Goal: Information Seeking & Learning: Find specific fact

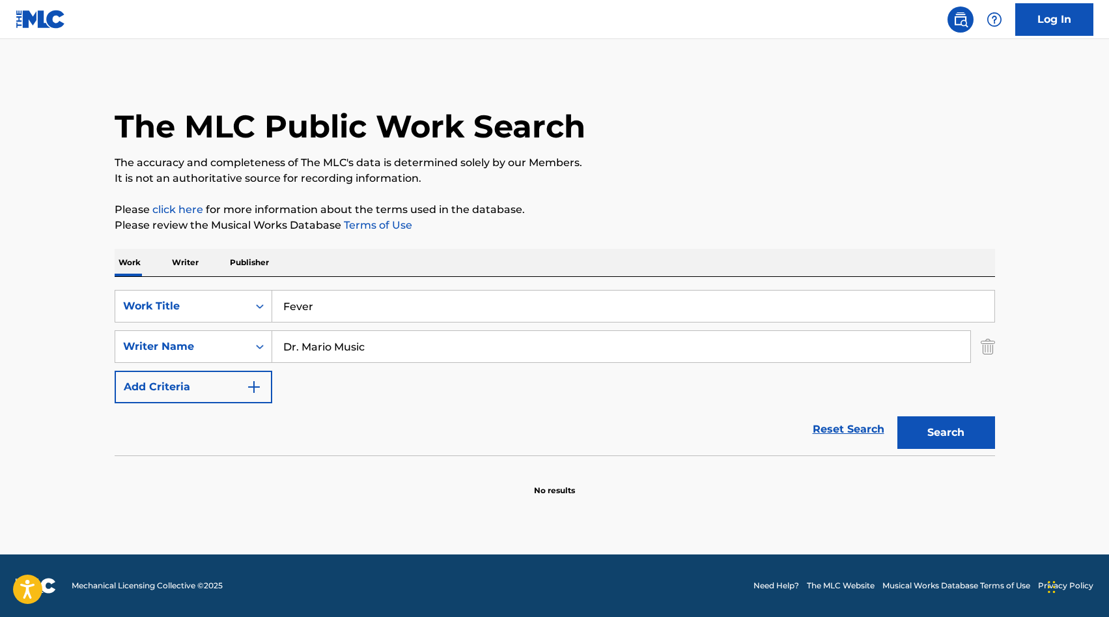
click at [389, 340] on input "Dr. Mario Music" at bounding box center [621, 346] width 698 height 31
click at [959, 430] on button "Search" at bounding box center [946, 432] width 98 height 33
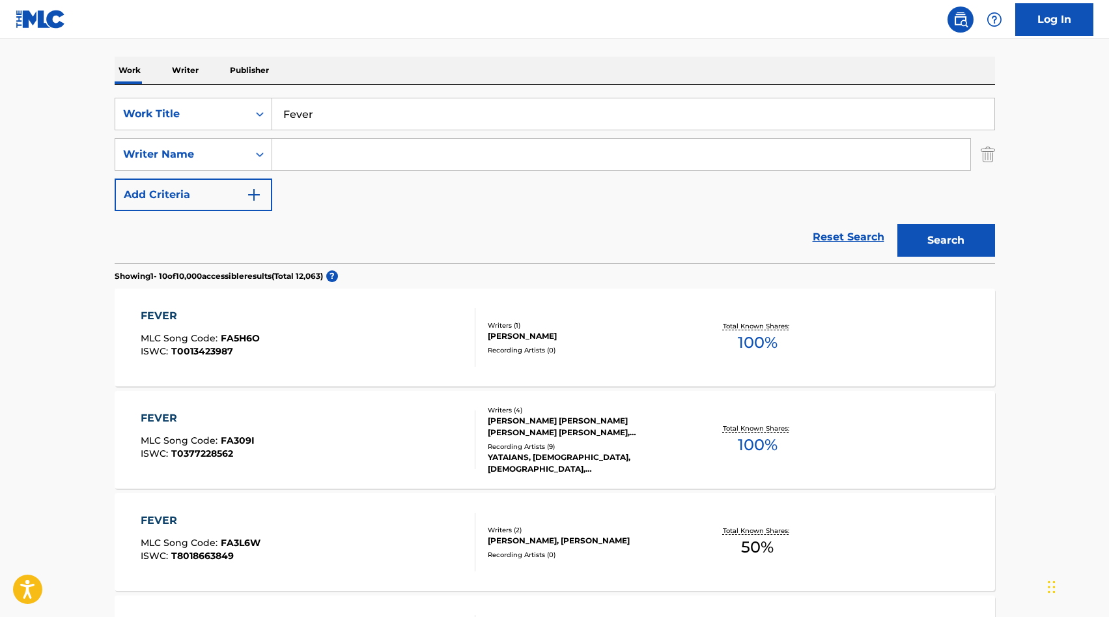
scroll to position [94, 0]
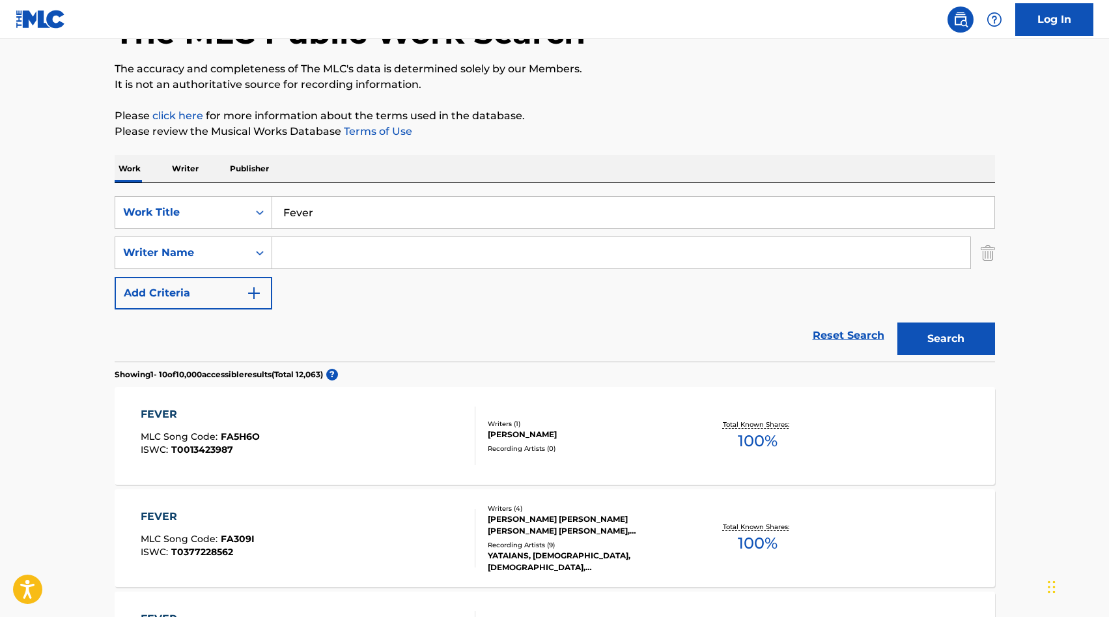
click at [322, 260] on input "Search Form" at bounding box center [621, 252] width 698 height 31
click at [897, 322] on button "Search" at bounding box center [946, 338] width 98 height 33
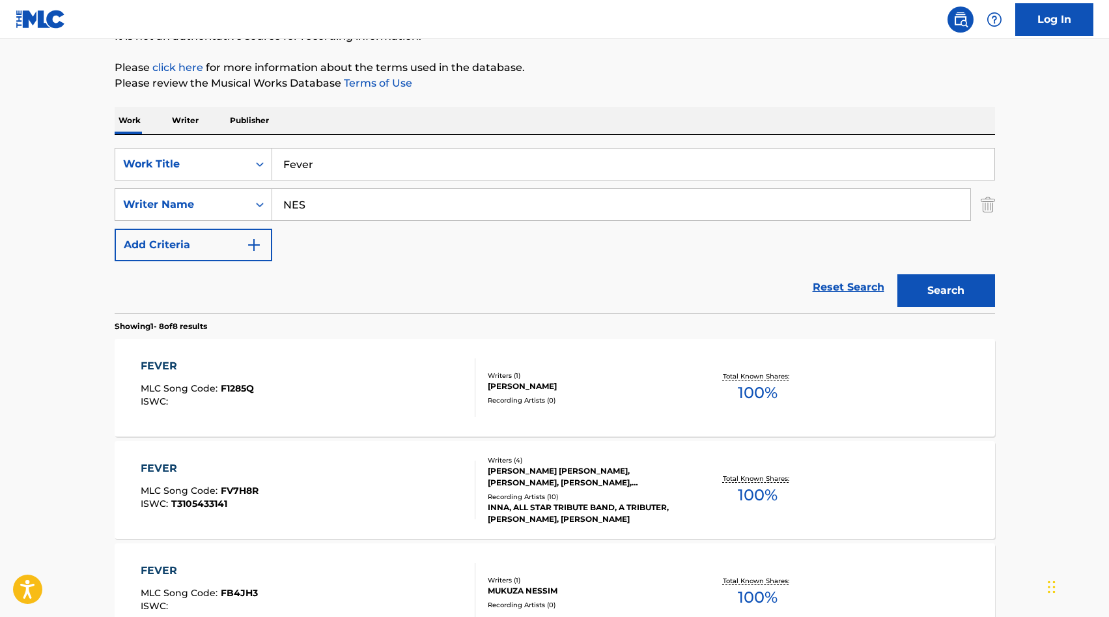
scroll to position [145, 0]
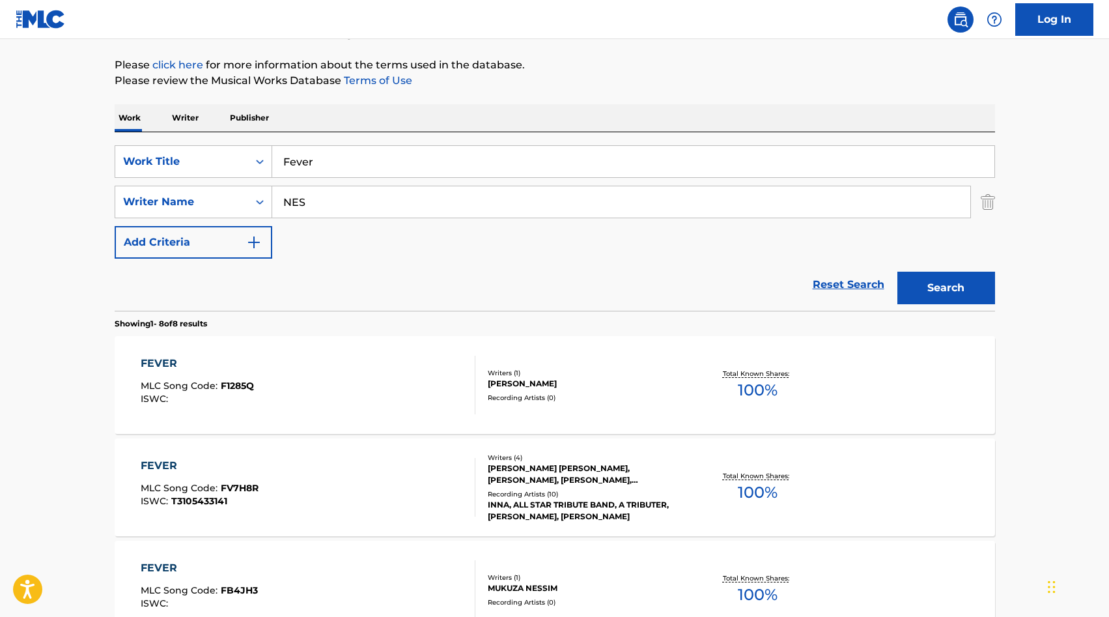
click at [322, 200] on input "NES" at bounding box center [621, 201] width 698 height 31
click at [897, 272] on button "Search" at bounding box center [946, 288] width 98 height 33
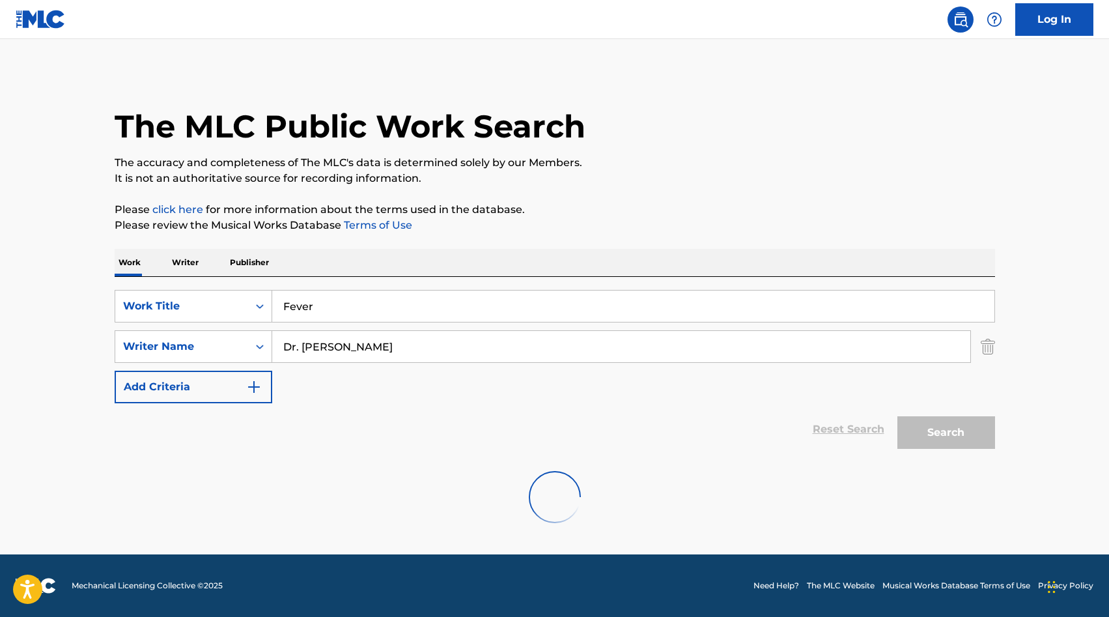
scroll to position [0, 0]
click at [324, 349] on input "Dr. [PERSON_NAME]" at bounding box center [621, 346] width 698 height 31
paste input "Hirokazu "Hip" [PERSON_NAME]"
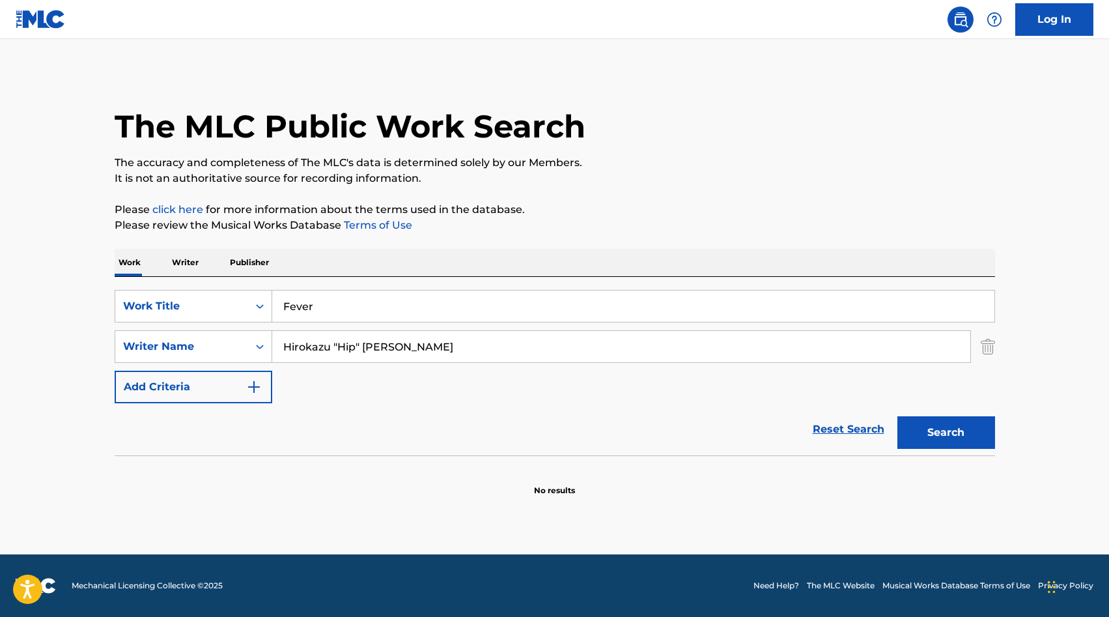
click at [362, 350] on input "Hirokazu "Hip" [PERSON_NAME]" at bounding box center [621, 346] width 698 height 31
type input "[PERSON_NAME]"
click at [948, 438] on button "Search" at bounding box center [946, 432] width 98 height 33
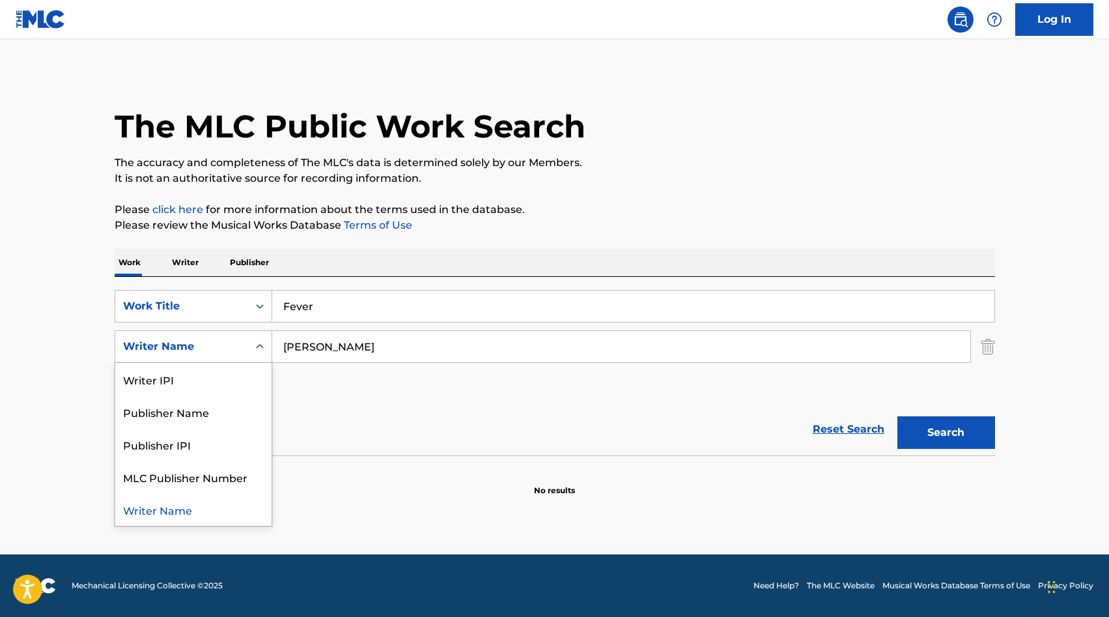
click at [196, 342] on div "Writer Name" at bounding box center [181, 347] width 117 height 16
click at [177, 414] on div "Publisher Name" at bounding box center [193, 411] width 156 height 33
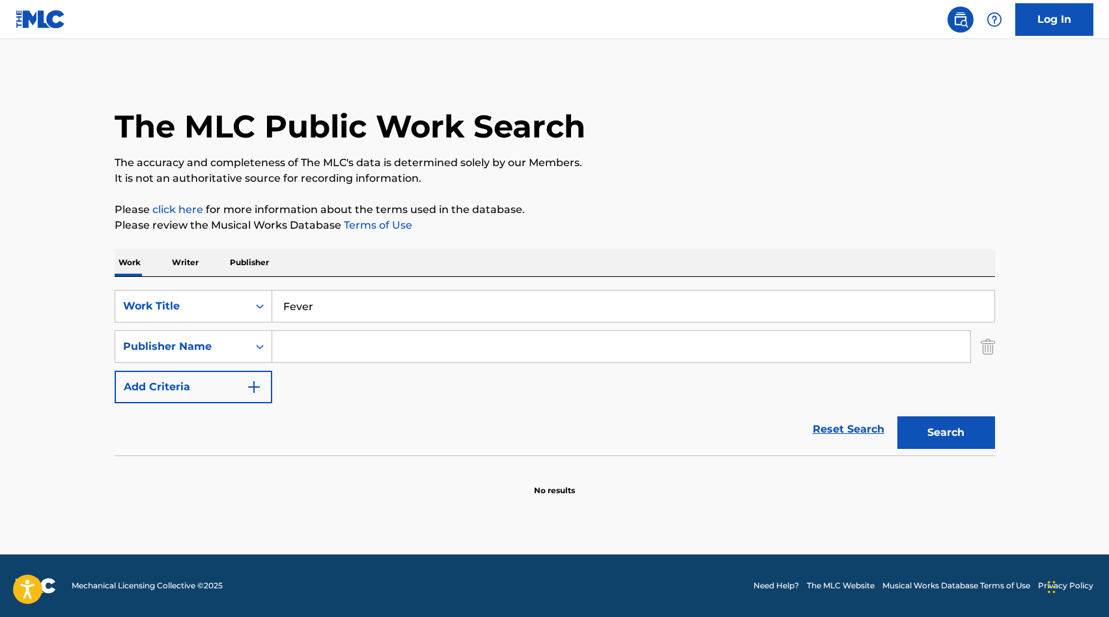
click at [311, 342] on input "Search Form" at bounding box center [621, 346] width 698 height 31
click at [972, 439] on button "Search" at bounding box center [946, 432] width 98 height 33
click at [313, 346] on input "Nintendo" at bounding box center [621, 346] width 698 height 31
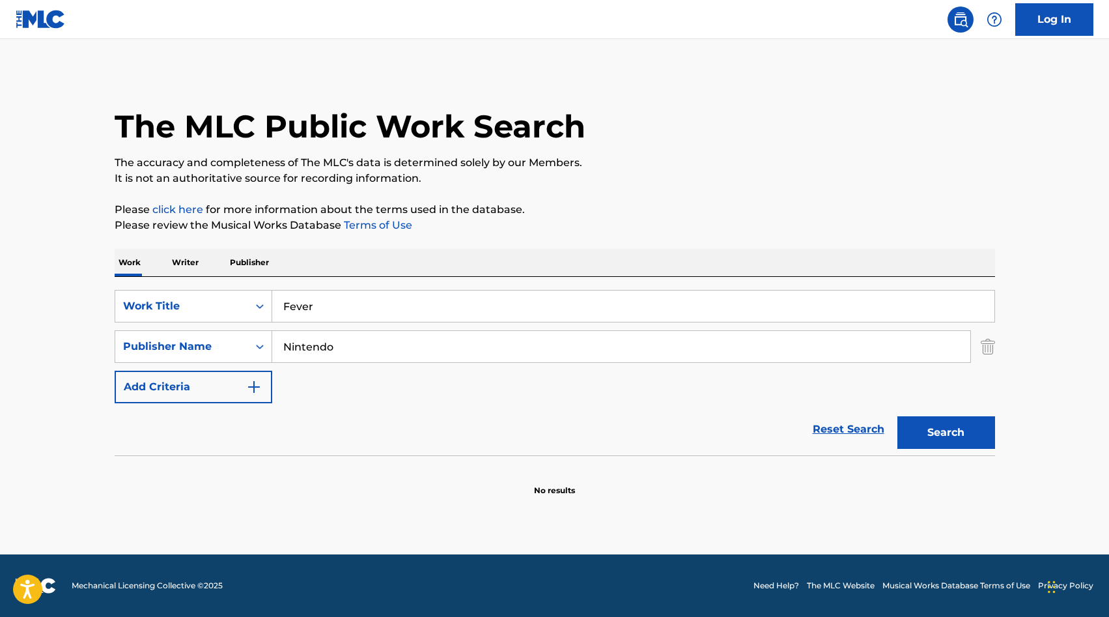
click at [313, 346] on input "Nintendo" at bounding box center [621, 346] width 698 height 31
paste input "Search Form"
type input "Nintendo"
click at [897, 416] on button "Search" at bounding box center [946, 432] width 98 height 33
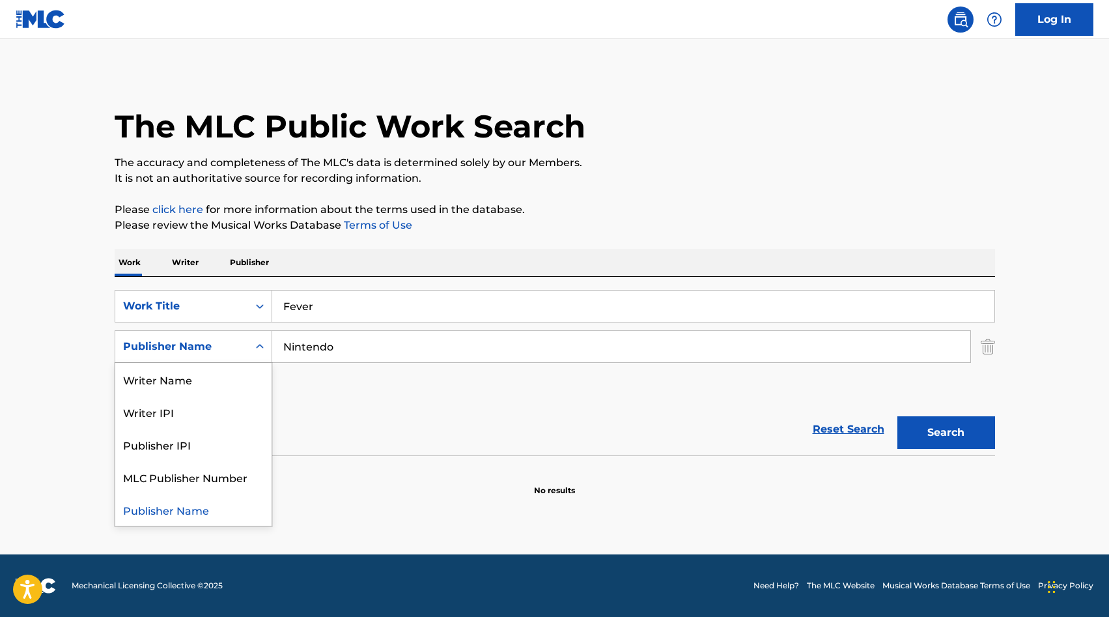
click at [230, 348] on div "Publisher Name" at bounding box center [181, 347] width 117 height 16
click at [208, 378] on div "Writer Name" at bounding box center [193, 379] width 156 height 33
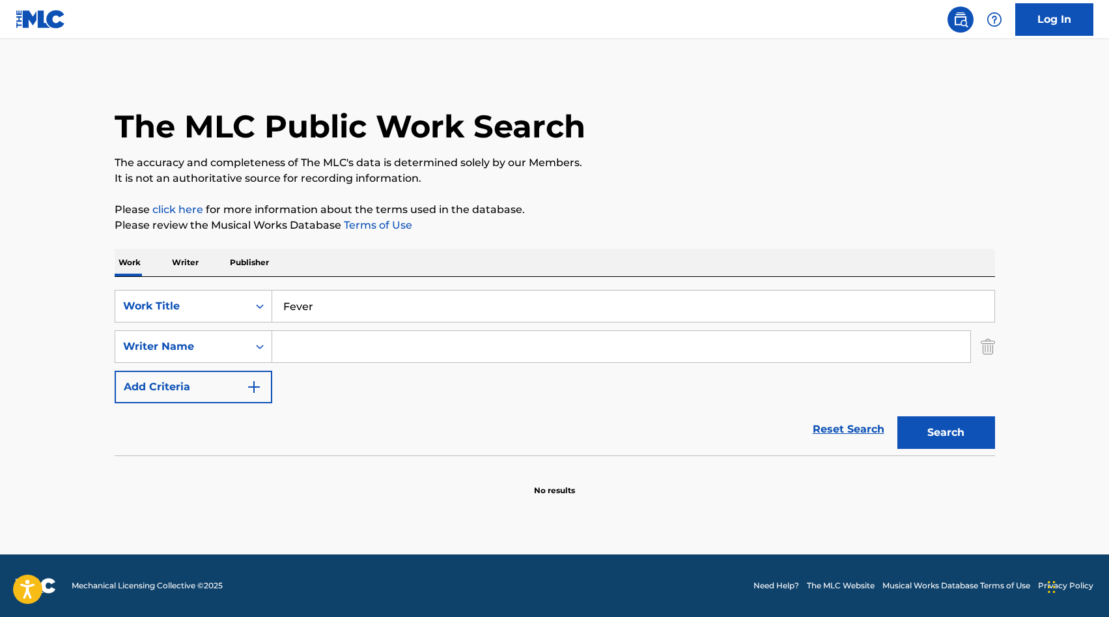
click at [527, 350] on input "Search Form" at bounding box center [621, 346] width 698 height 31
type input "Nintendo"
click at [897, 416] on button "Search" at bounding box center [946, 432] width 98 height 33
click at [182, 356] on div "Writer Name" at bounding box center [181, 346] width 133 height 25
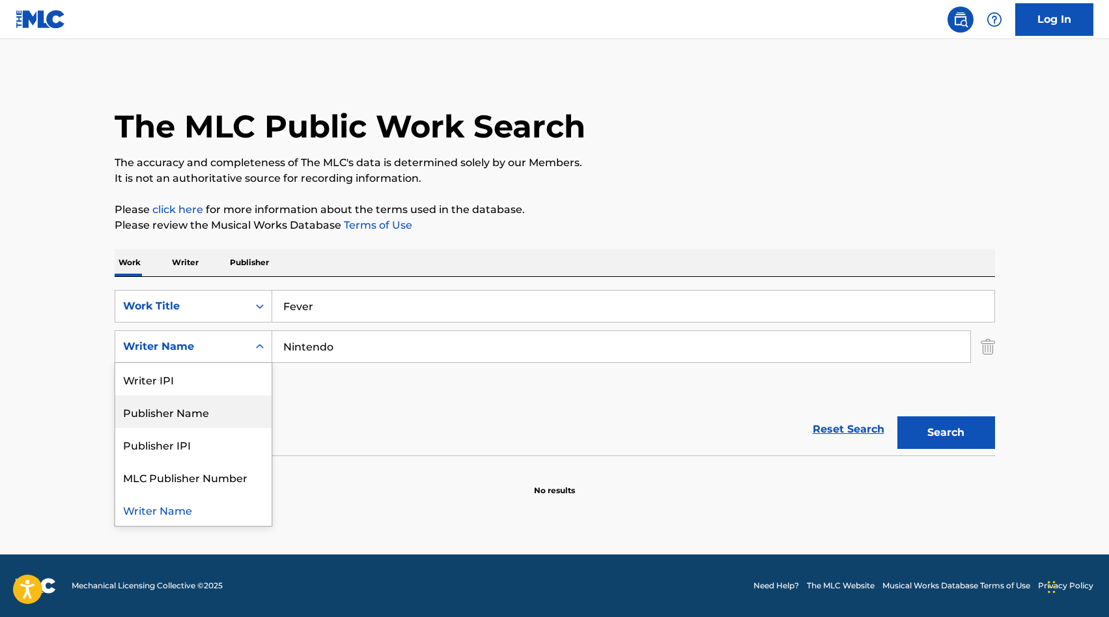
click at [177, 411] on div "Publisher Name" at bounding box center [193, 411] width 156 height 33
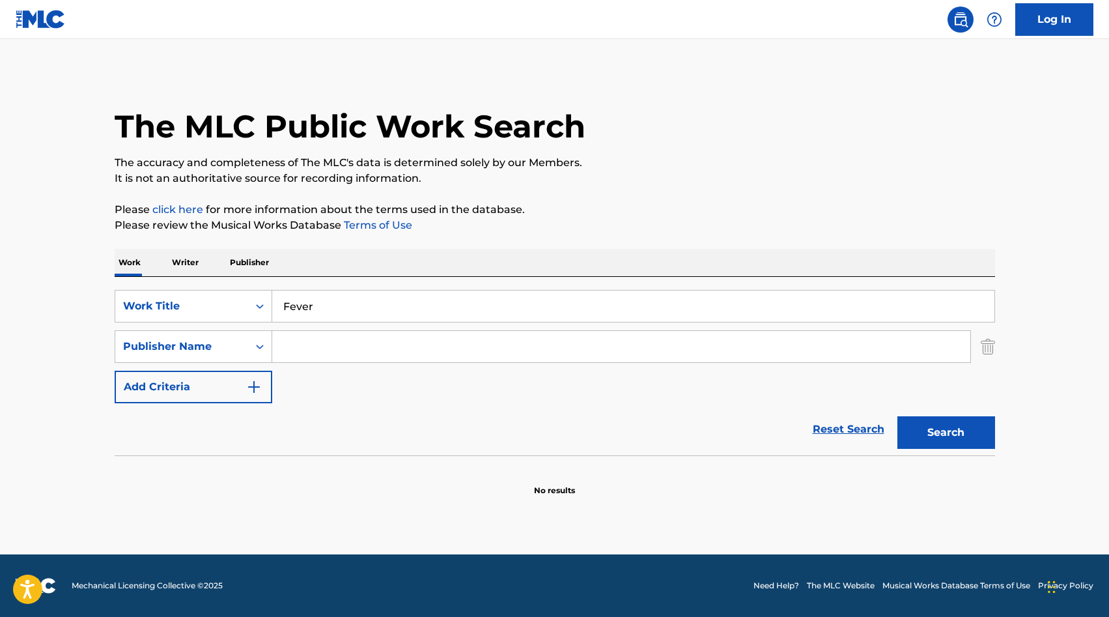
click at [322, 335] on input "Search Form" at bounding box center [621, 346] width 698 height 31
type input "Nintendo"
click at [897, 416] on button "Search" at bounding box center [946, 432] width 98 height 33
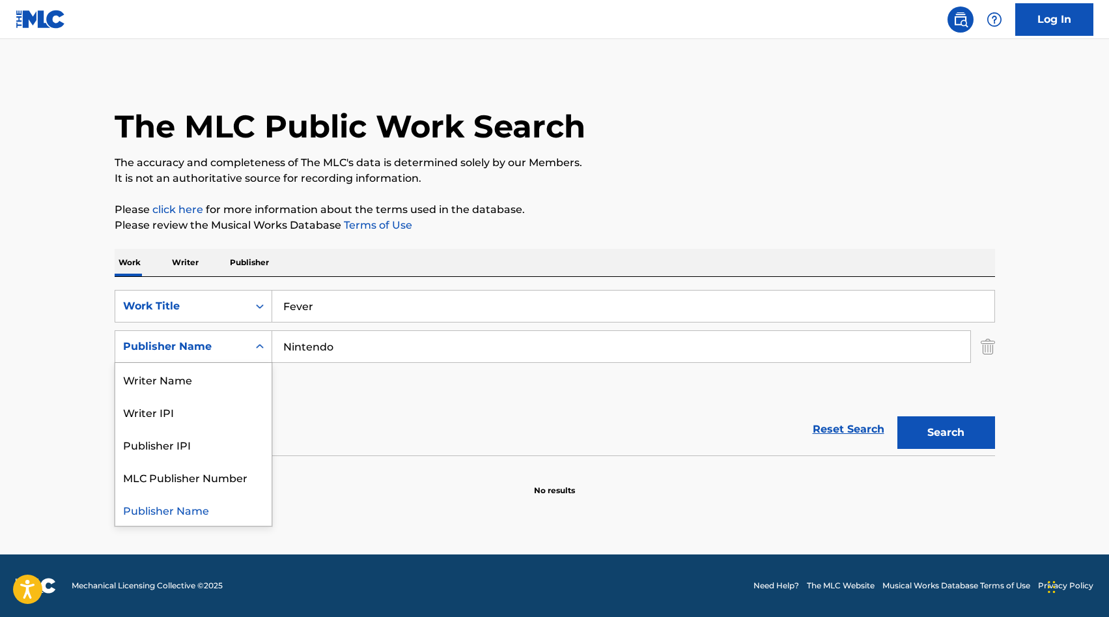
click at [212, 346] on div "Publisher Name" at bounding box center [181, 347] width 117 height 16
click at [196, 453] on div "Publisher IPI" at bounding box center [193, 444] width 156 height 33
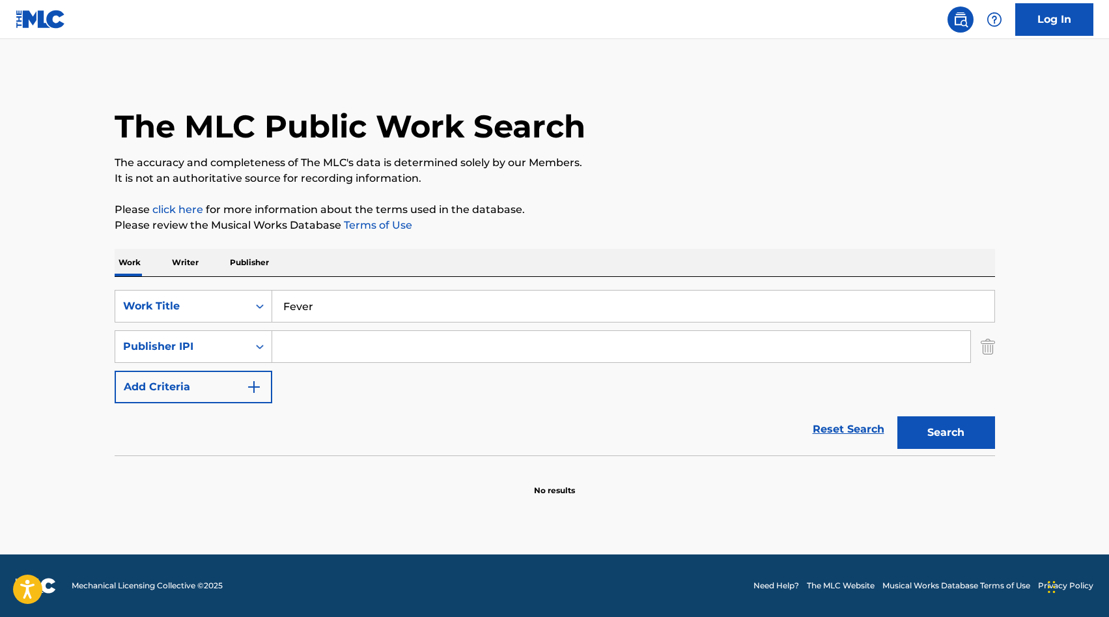
click at [305, 352] on input "Search Form" at bounding box center [621, 346] width 698 height 31
type input "nintendo"
click at [897, 416] on button "Search" at bounding box center [946, 432] width 98 height 33
click at [315, 305] on input "Fever" at bounding box center [633, 305] width 722 height 31
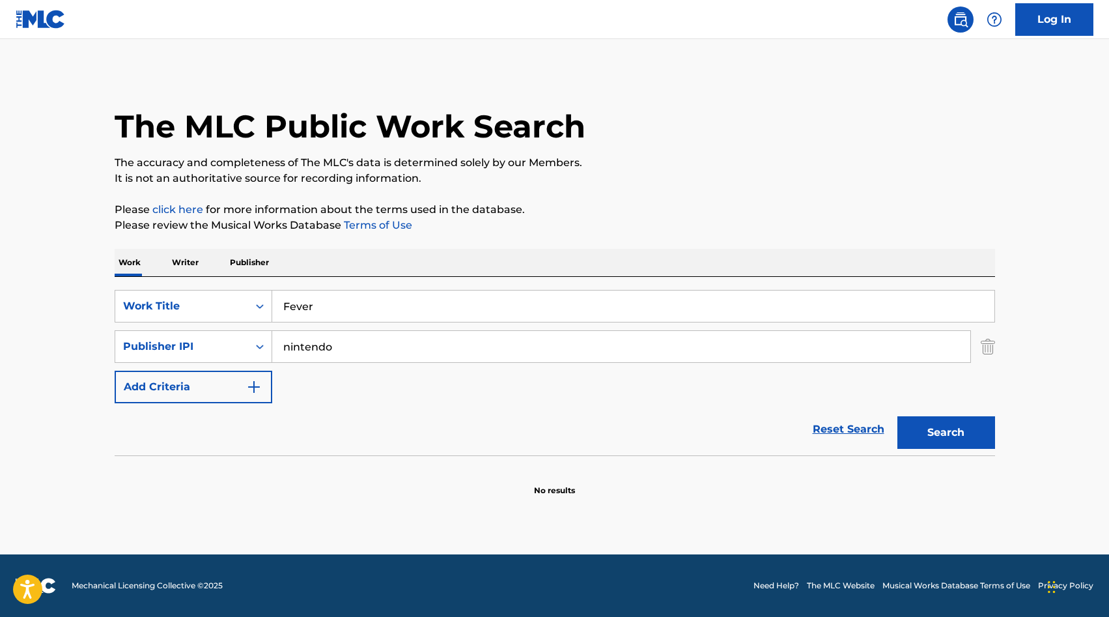
paste input "Autumn: [PERSON_NAME]'s Theme/Deep Summer's Sleep/The Winter Long"
type input "Autumn: [PERSON_NAME]'s Theme/Deep Summer's Sleep/The Winter Long"
click at [227, 351] on div "Publisher IPI" at bounding box center [181, 347] width 117 height 16
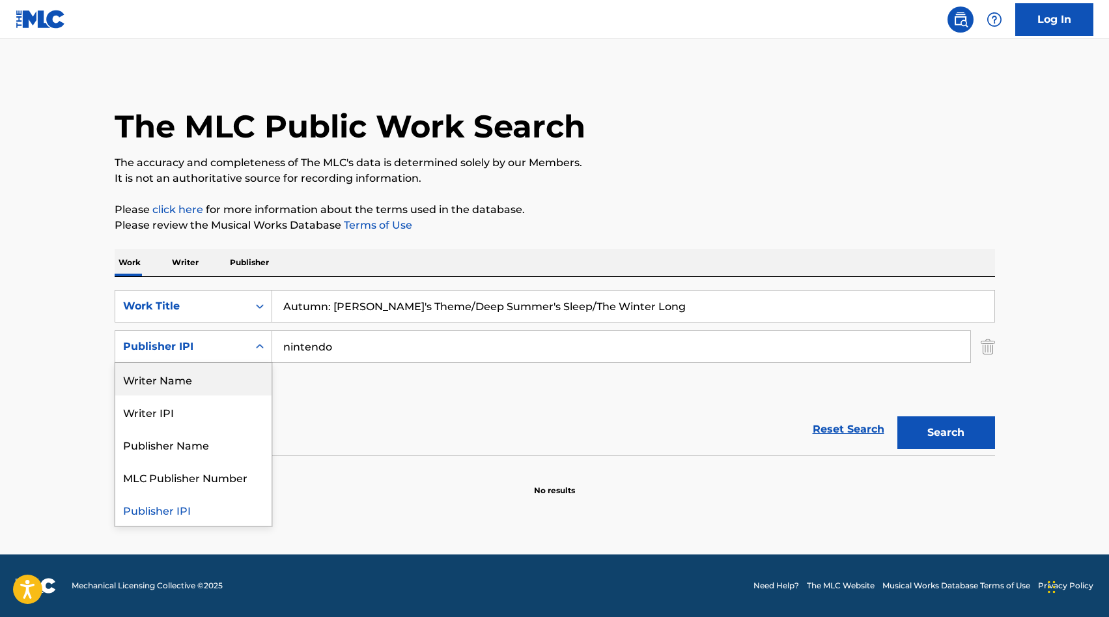
click at [186, 389] on div "Writer Name" at bounding box center [193, 379] width 156 height 33
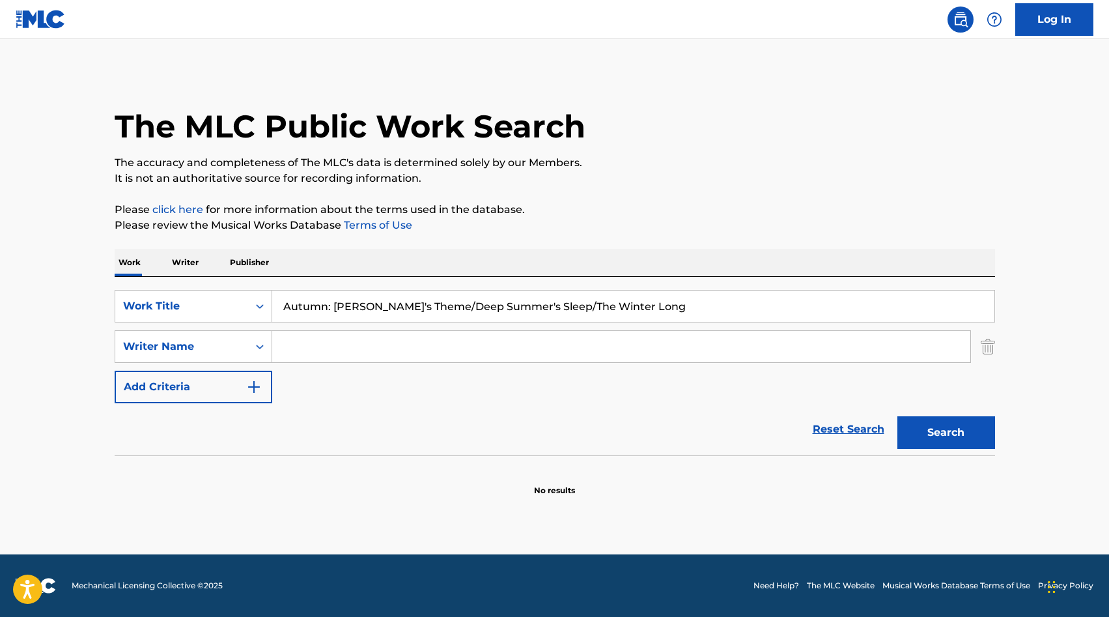
click at [322, 350] on input "Search Form" at bounding box center [621, 346] width 698 height 31
type input "[PERSON_NAME]"
click at [897, 416] on button "Search" at bounding box center [946, 432] width 98 height 33
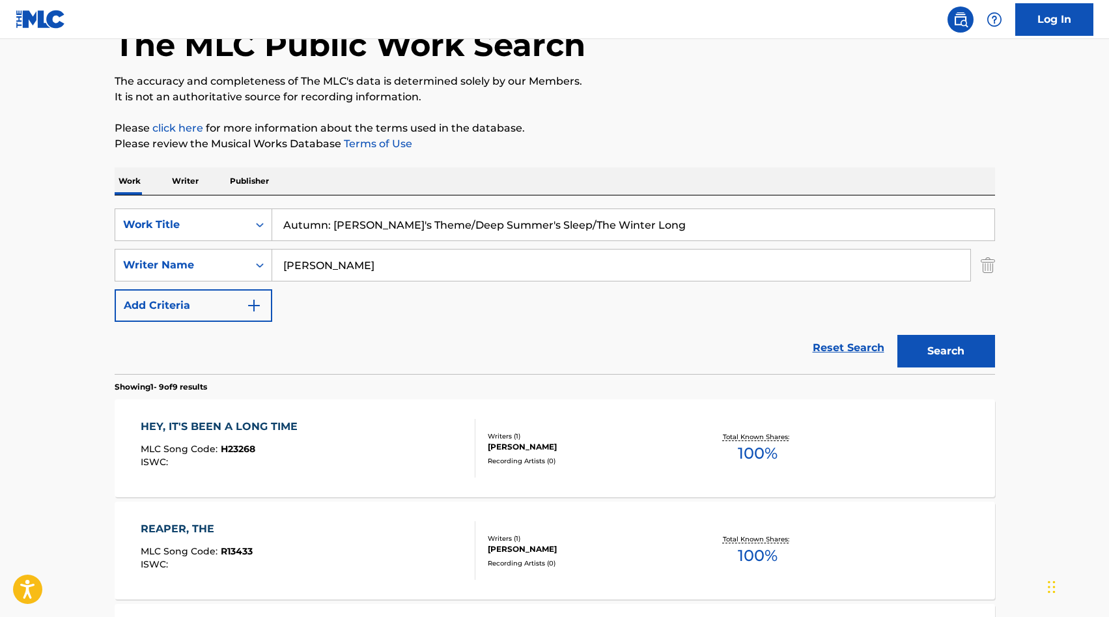
scroll to position [84, 0]
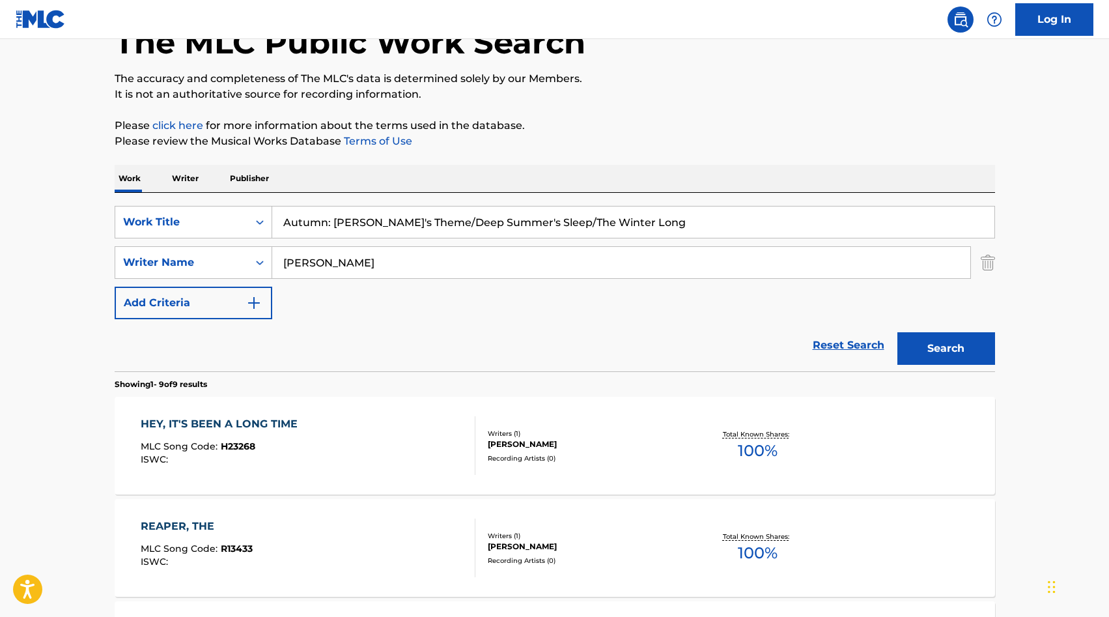
drag, startPoint x: 545, startPoint y: 223, endPoint x: 272, endPoint y: 204, distance: 273.5
click at [272, 204] on div "SearchWithCriteriac01ef6eb-5528-4a2e-bb5e-c3f83eba4590 Work Title Autumn: [PERS…" at bounding box center [555, 282] width 880 height 178
type input "The Winter Long"
click at [897, 332] on button "Search" at bounding box center [946, 348] width 98 height 33
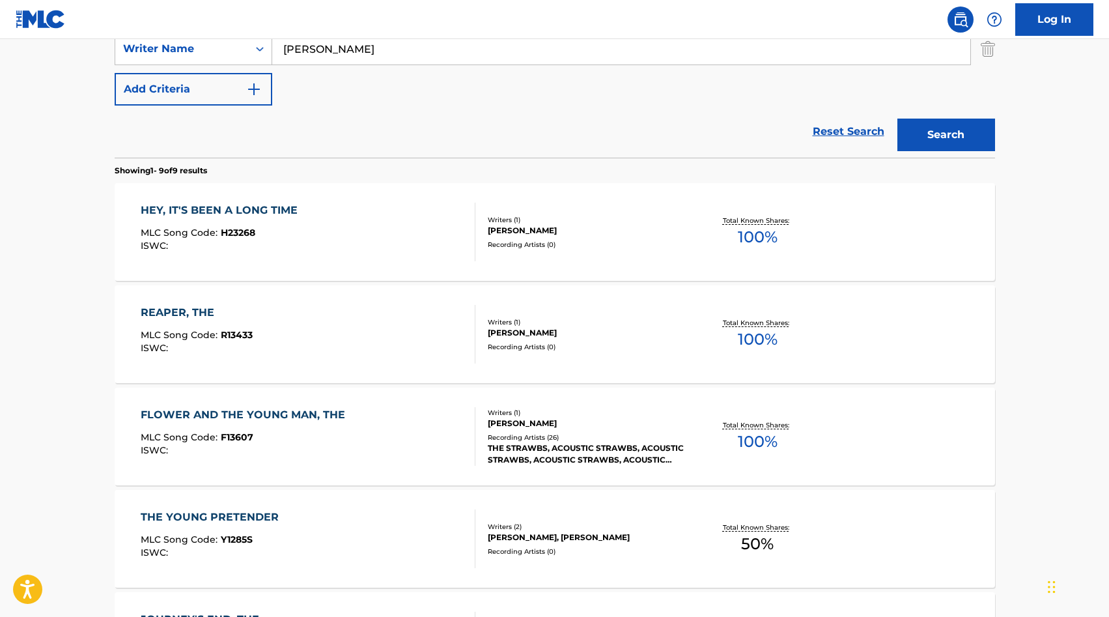
scroll to position [0, 0]
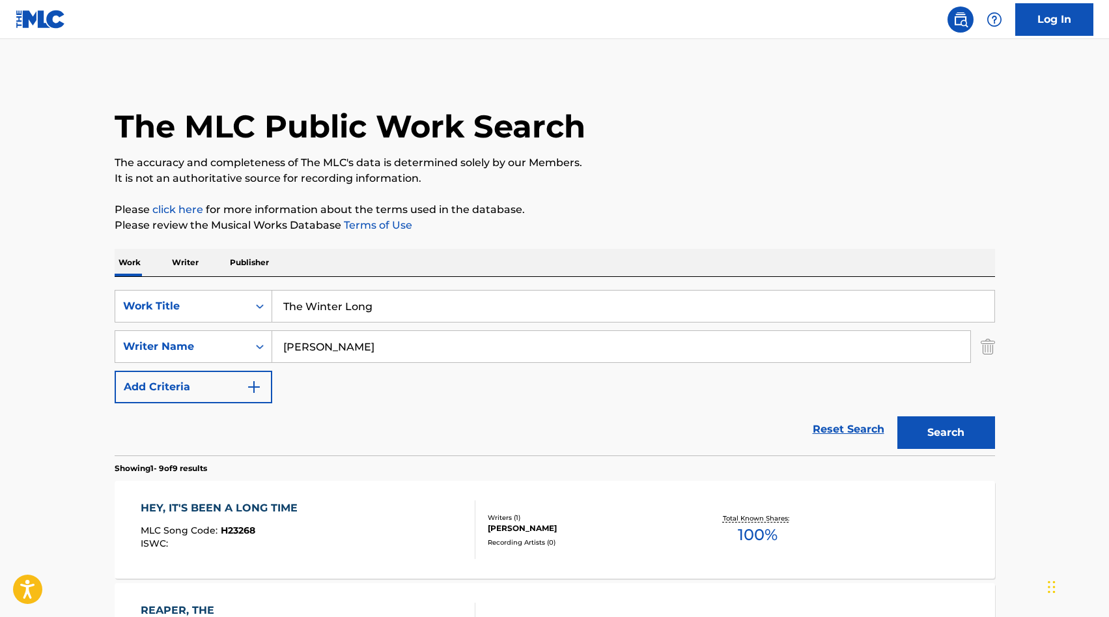
click at [336, 342] on input "[PERSON_NAME]" at bounding box center [621, 346] width 698 height 31
click at [919, 432] on button "Search" at bounding box center [946, 432] width 98 height 33
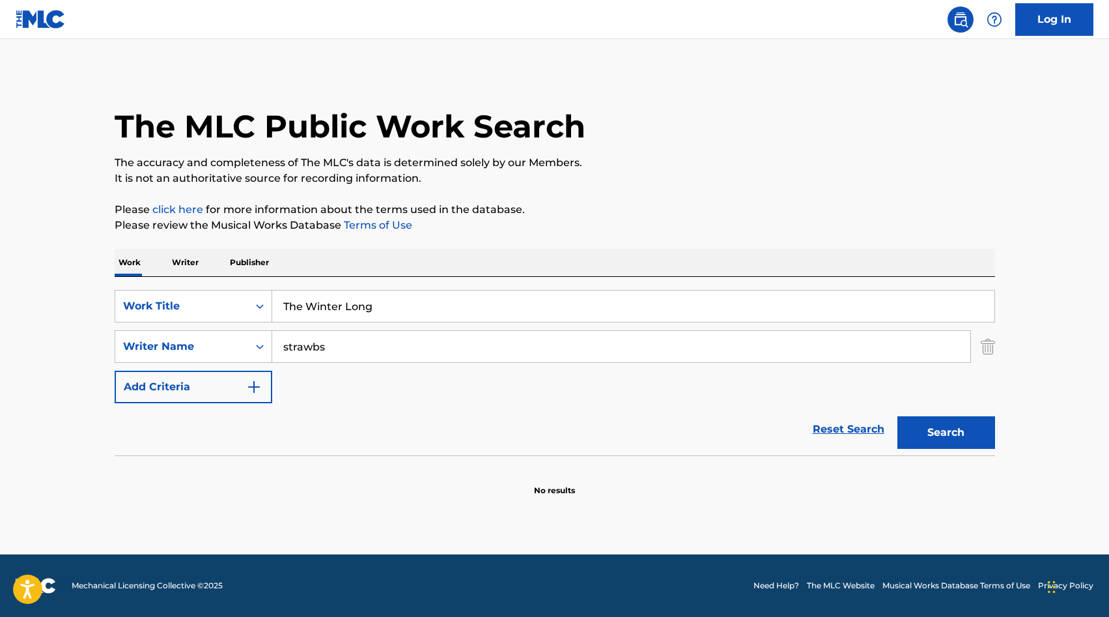
click at [288, 346] on input "strawbs" at bounding box center [621, 346] width 698 height 31
type input "Strawbs"
click at [212, 346] on div "Writer Name" at bounding box center [181, 347] width 117 height 16
click at [376, 428] on div "Reset Search Search" at bounding box center [555, 429] width 880 height 52
